Goal: Task Accomplishment & Management: Use online tool/utility

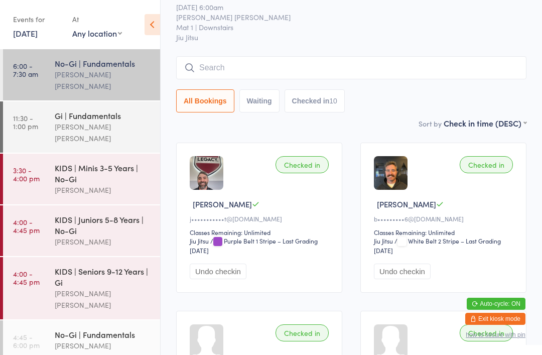
click at [47, 110] on link "11:30 - 1:00 pm Gi | Fundamentals [PERSON_NAME] [PERSON_NAME]" at bounding box center [81, 126] width 157 height 51
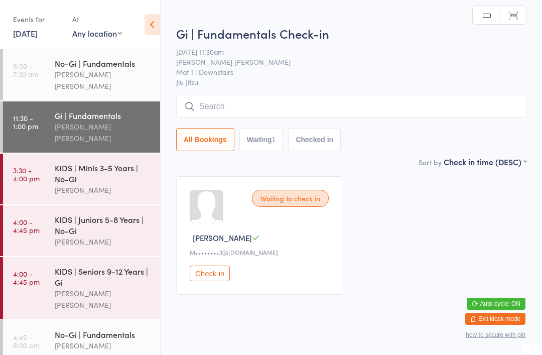
click at [260, 105] on input "search" at bounding box center [351, 106] width 351 height 23
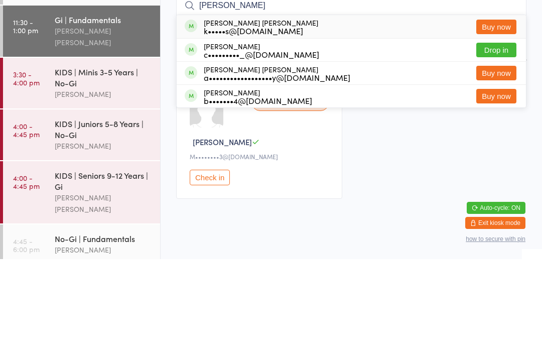
type input "[PERSON_NAME]"
click at [497, 139] on button "Drop in" at bounding box center [497, 146] width 40 height 15
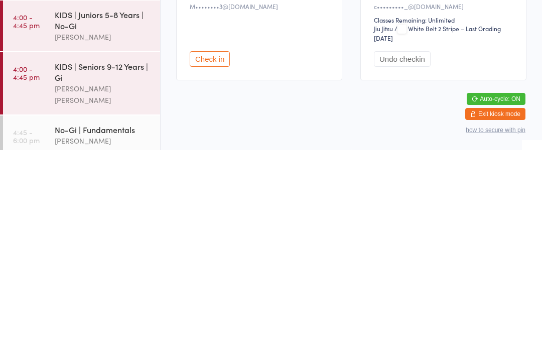
scroll to position [54, 0]
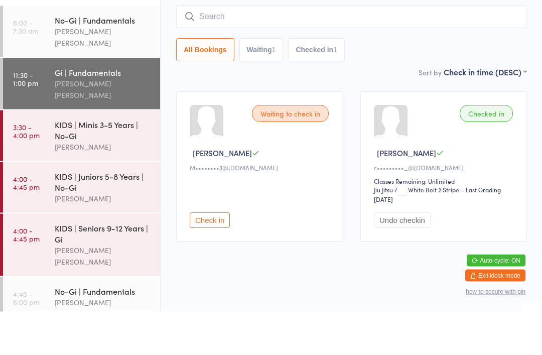
click at [100, 110] on div "Gi | Fundamentals" at bounding box center [103, 115] width 97 height 11
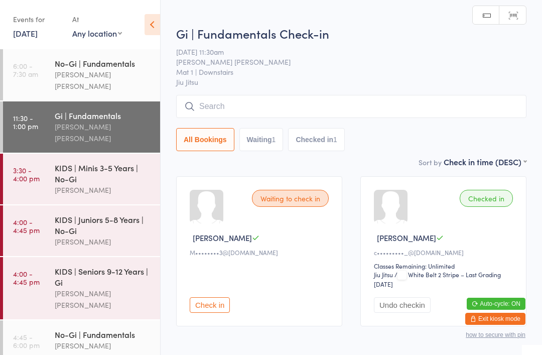
click at [311, 106] on input "search" at bounding box center [351, 106] width 351 height 23
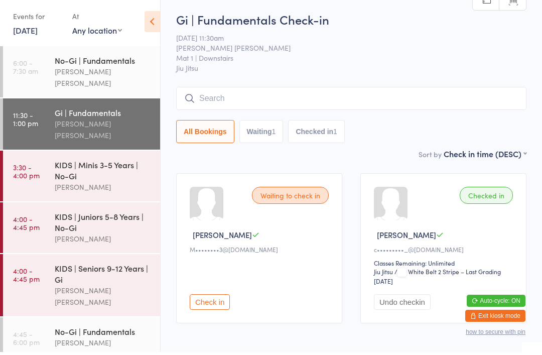
click at [277, 102] on input "search" at bounding box center [351, 101] width 351 height 23
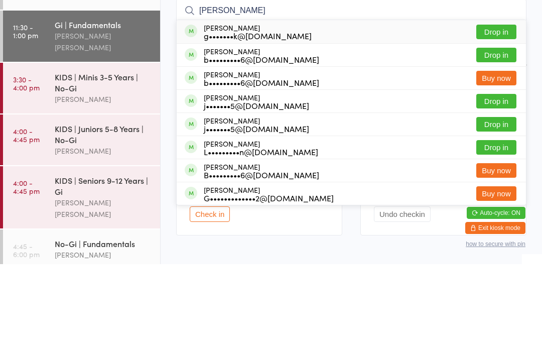
type input "[PERSON_NAME]"
click at [277, 123] on div "g•••••••k@[DOMAIN_NAME]" at bounding box center [258, 127] width 108 height 8
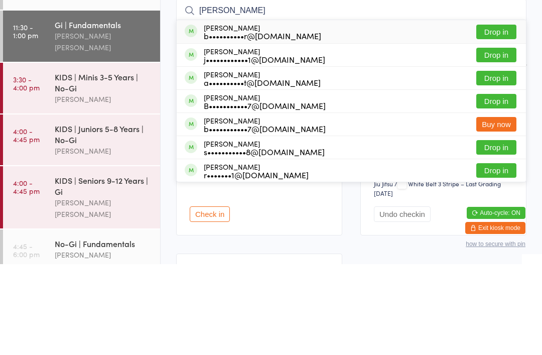
type input "[PERSON_NAME]"
click at [507, 116] on button "Drop in" at bounding box center [497, 123] width 40 height 15
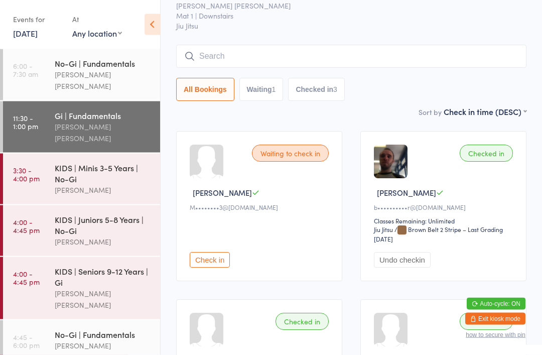
scroll to position [45, 0]
click at [445, 66] on input "search" at bounding box center [351, 56] width 351 height 23
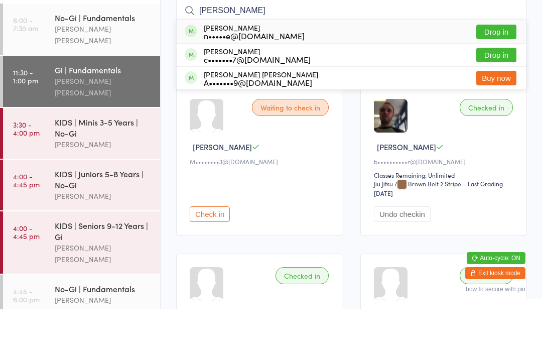
type input "[PERSON_NAME]"
click at [513, 93] on button "Drop in" at bounding box center [497, 100] width 40 height 15
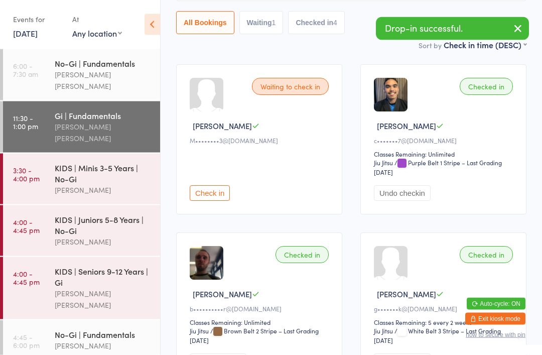
scroll to position [0, 0]
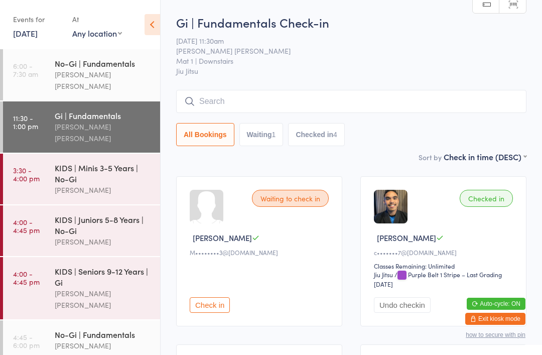
click at [90, 83] on div "No-Gi | Fundamentals [PERSON_NAME] [PERSON_NAME]" at bounding box center [107, 74] width 105 height 51
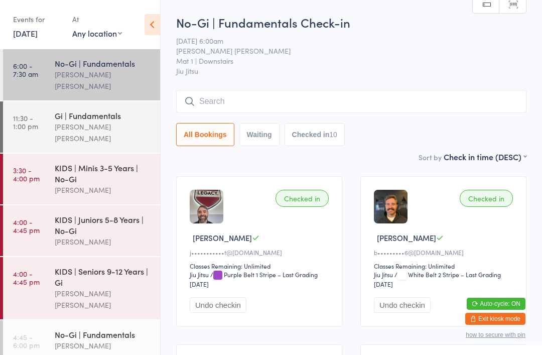
click at [42, 111] on link "11:30 - 1:00 pm Gi | Fundamentals [PERSON_NAME] [PERSON_NAME]" at bounding box center [81, 126] width 157 height 51
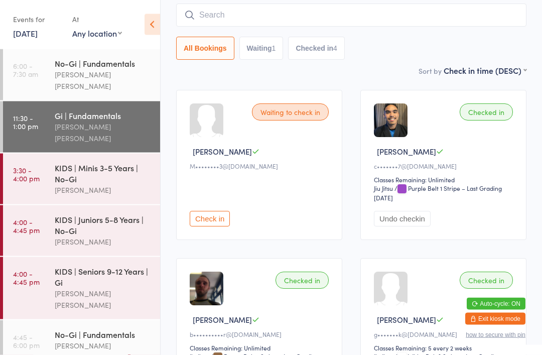
scroll to position [86, 0]
click at [211, 220] on button "Check in" at bounding box center [210, 219] width 40 height 16
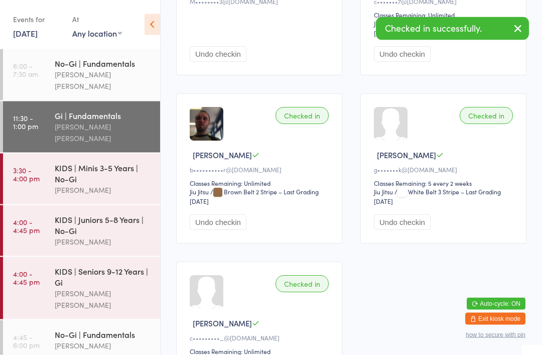
scroll to position [366, 0]
